Goal: Task Accomplishment & Management: Use online tool/utility

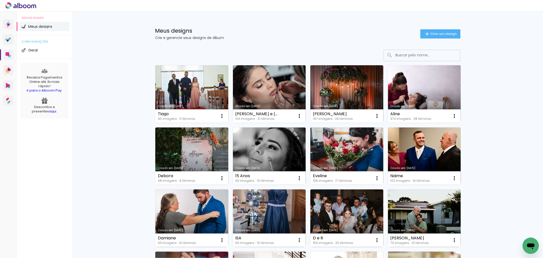
click at [276, 88] on link "Criado em [DATE]" at bounding box center [269, 94] width 73 height 58
